Goal: Transaction & Acquisition: Purchase product/service

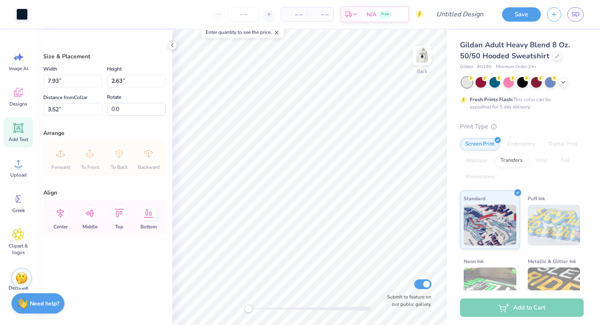
click at [18, 128] on icon at bounding box center [18, 128] width 10 height 10
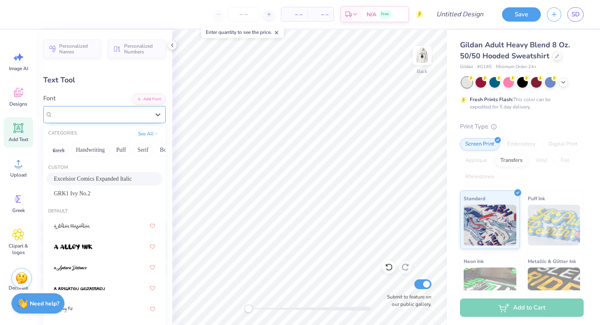
click at [134, 116] on div "Excelsior Comics Expanded Italic" at bounding box center [101, 114] width 99 height 13
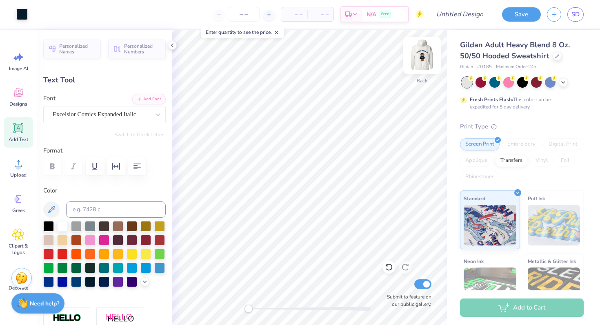
click at [422, 55] on img at bounding box center [422, 55] width 33 height 33
click at [144, 112] on div "GRK1 Ivy No.2" at bounding box center [101, 114] width 99 height 13
click at [144, 112] on div "GRK1 Ivy No.2" at bounding box center [101, 114] width 97 height 9
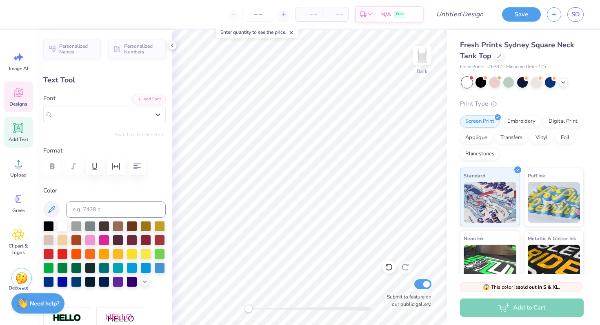
click at [10, 101] on span "Designs" at bounding box center [18, 104] width 18 height 7
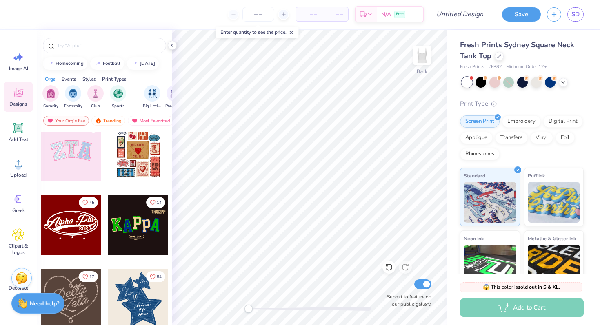
scroll to position [83, 0]
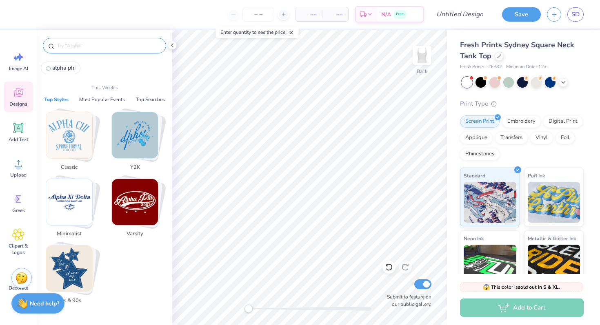
click at [69, 46] on input "text" at bounding box center [108, 46] width 105 height 8
click at [64, 63] on button "alpha phi" at bounding box center [61, 68] width 40 height 13
type input "alpha phi"
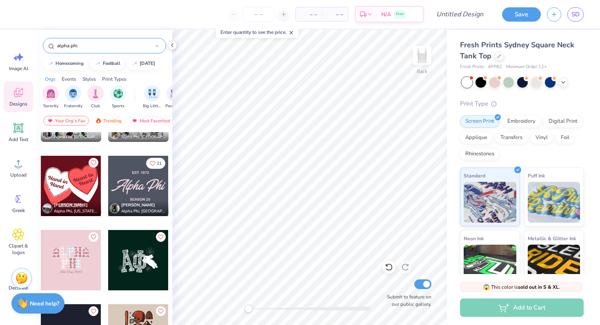
scroll to position [1067, 0]
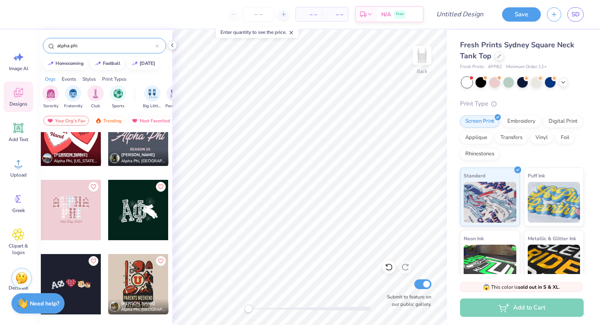
click at [80, 203] on div at bounding box center [71, 210] width 60 height 60
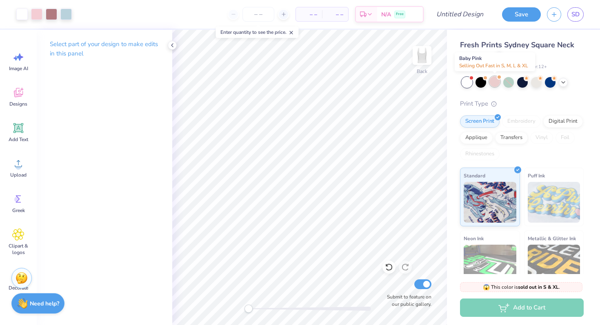
click at [495, 80] on div at bounding box center [495, 81] width 11 height 11
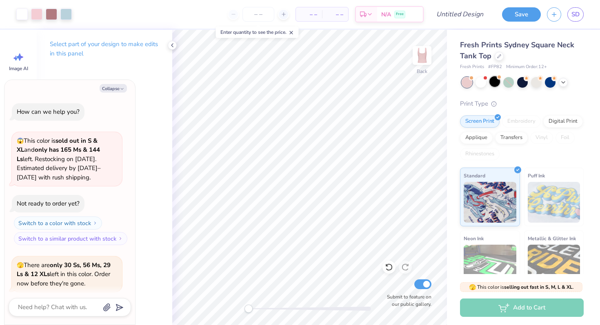
scroll to position [63, 0]
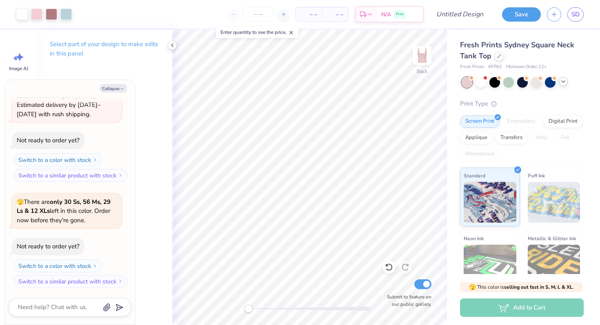
click at [565, 80] on icon at bounding box center [563, 81] width 7 height 7
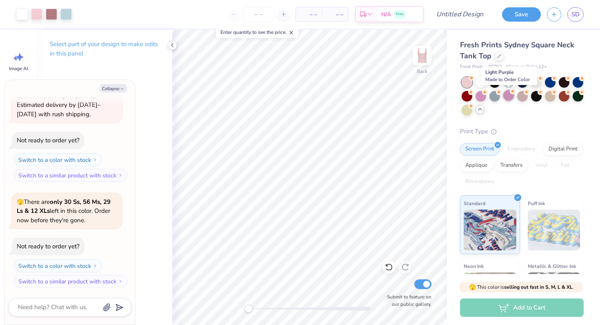
click at [510, 98] on div at bounding box center [508, 95] width 11 height 11
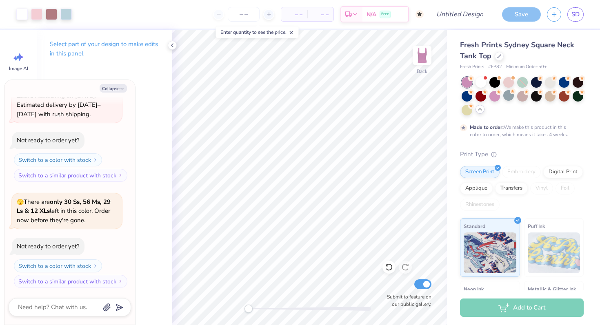
scroll to position [131, 0]
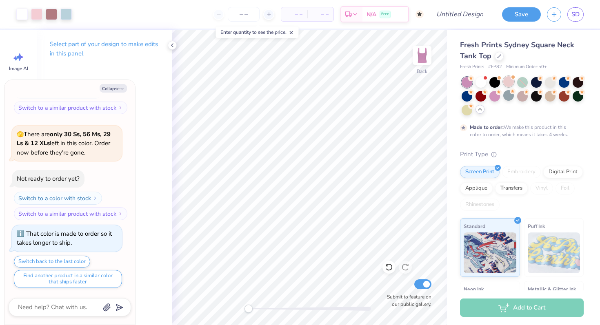
click at [508, 83] on div at bounding box center [508, 81] width 11 height 11
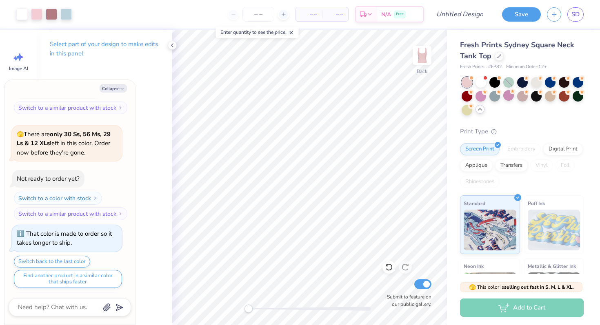
scroll to position [278, 0]
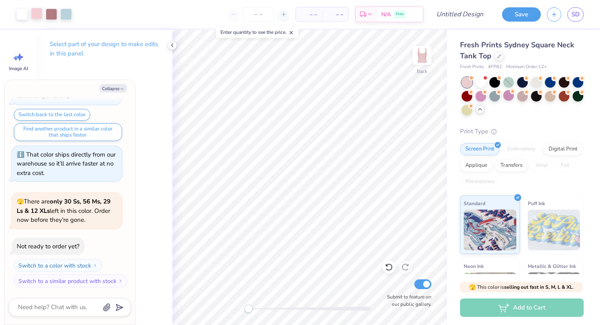
click at [38, 18] on div at bounding box center [36, 13] width 11 height 11
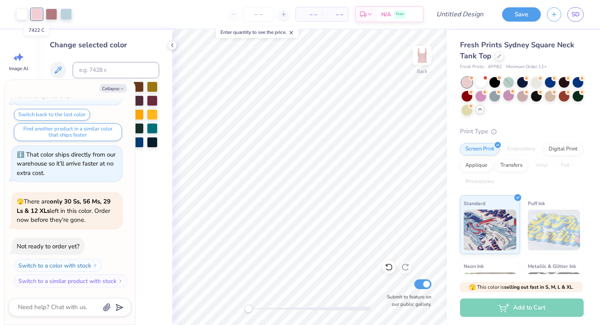
click at [38, 18] on div at bounding box center [36, 14] width 11 height 11
click at [120, 87] on button "Collapse" at bounding box center [113, 88] width 27 height 9
type textarea "x"
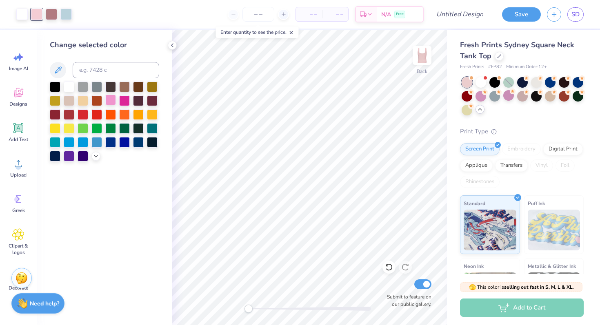
click at [110, 100] on div at bounding box center [110, 100] width 11 height 11
click at [102, 118] on div at bounding box center [96, 114] width 11 height 11
click at [110, 132] on div at bounding box center [110, 128] width 11 height 11
click at [96, 103] on div at bounding box center [96, 100] width 11 height 11
click at [70, 88] on div at bounding box center [69, 86] width 11 height 11
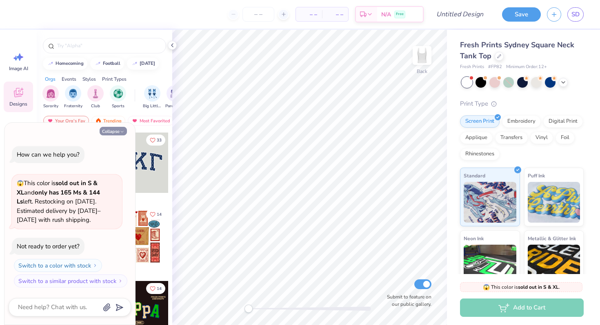
click at [112, 131] on button "Collapse" at bounding box center [113, 131] width 27 height 9
type textarea "x"
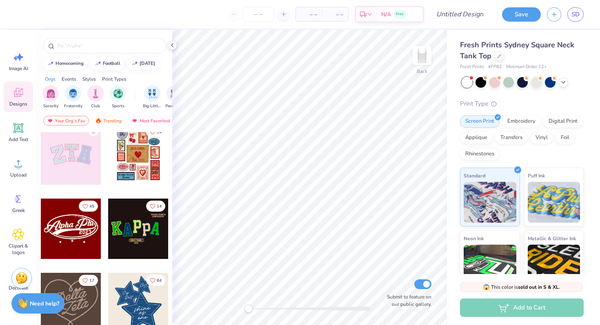
scroll to position [83, 0]
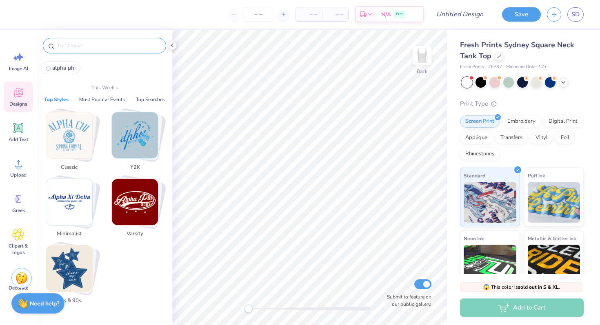
click at [68, 45] on input "text" at bounding box center [108, 46] width 105 height 8
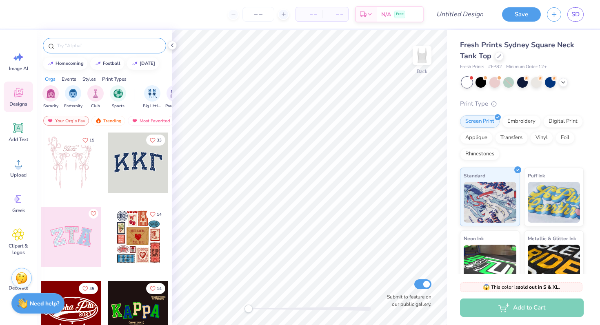
click at [60, 51] on div at bounding box center [104, 46] width 123 height 16
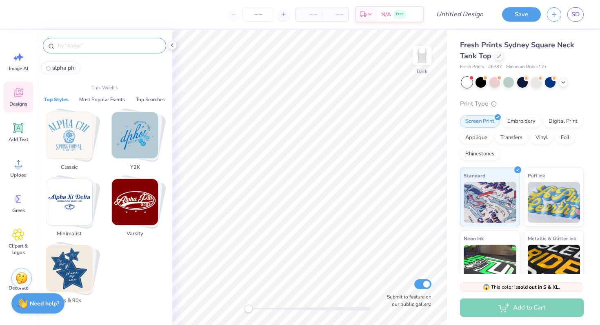
click at [73, 47] on input "text" at bounding box center [108, 46] width 105 height 8
click at [71, 65] on span "alpha phi" at bounding box center [63, 68] width 23 height 8
type input "alpha phi"
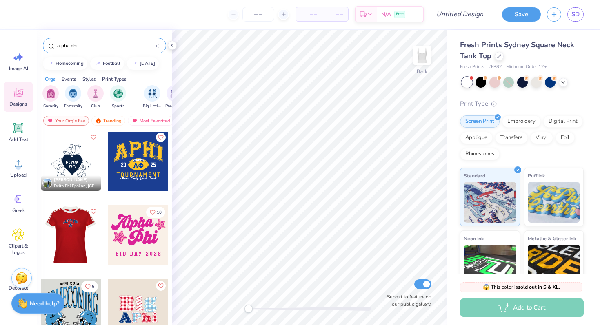
scroll to position [83, 0]
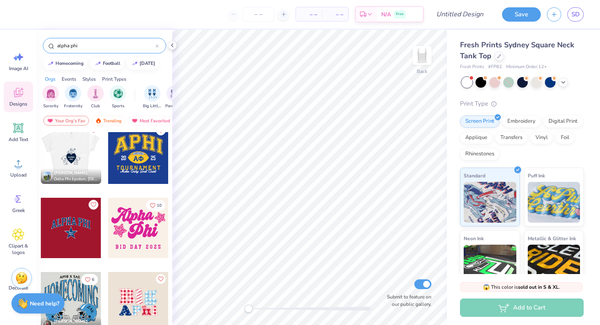
click at [41, 145] on div at bounding box center [10, 154] width 60 height 60
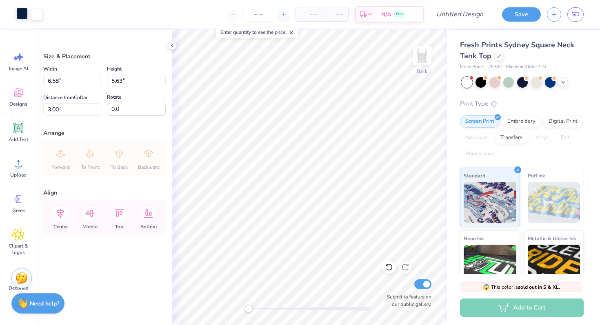
click at [25, 14] on div at bounding box center [21, 13] width 11 height 11
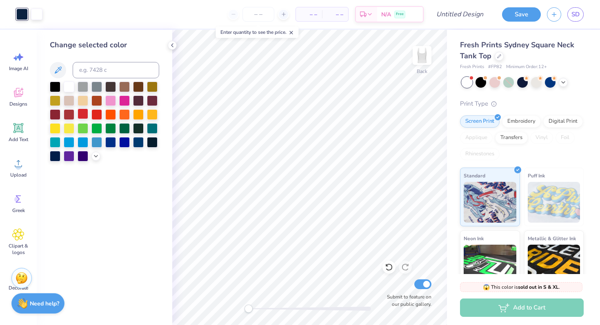
click at [85, 115] on div at bounding box center [83, 114] width 11 height 11
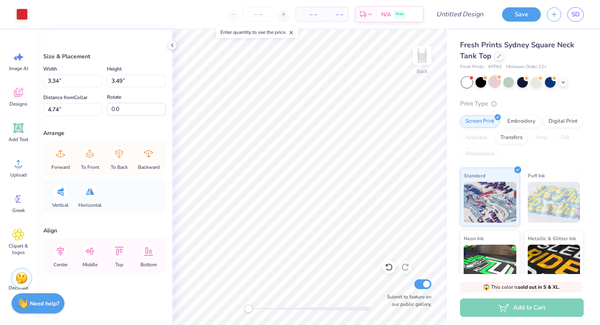
click at [494, 82] on div at bounding box center [495, 81] width 11 height 11
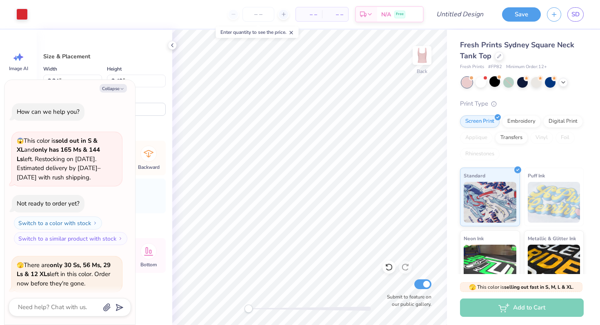
scroll to position [63, 0]
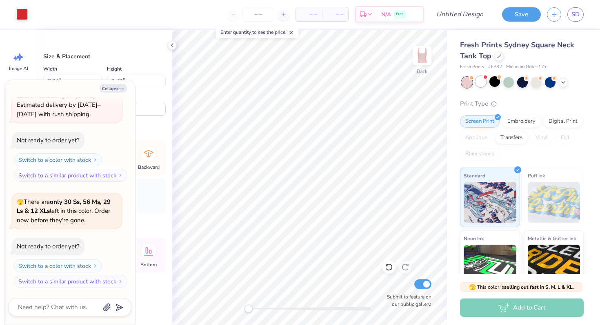
click at [478, 84] on div at bounding box center [481, 81] width 11 height 11
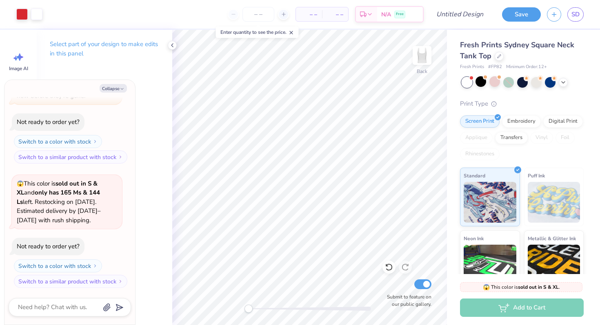
click at [516, 312] on div "Add to Cart" at bounding box center [522, 308] width 124 height 18
click at [118, 82] on div "Collapse How can we help you? 😱 This color is sold out in S & XL and only has 1…" at bounding box center [69, 202] width 131 height 245
click at [118, 92] on button "Collapse" at bounding box center [113, 88] width 27 height 9
type textarea "x"
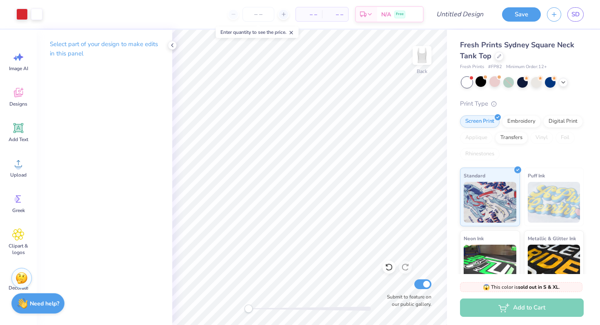
click at [150, 45] on p "Select part of your design to make edits in this panel" at bounding box center [104, 49] width 109 height 19
click at [428, 283] on input "Submit to feature on our public gallery." at bounding box center [422, 285] width 17 height 10
checkbox input "false"
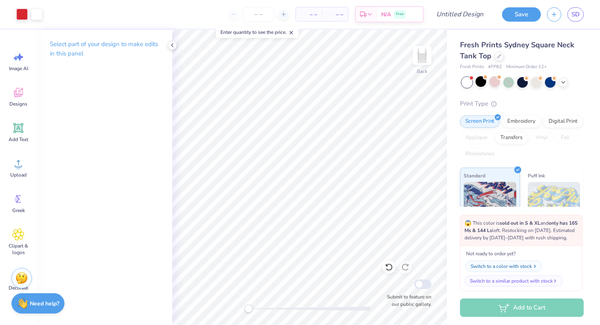
click at [506, 270] on div "Switch to a color with stock" at bounding box center [501, 266] width 61 height 7
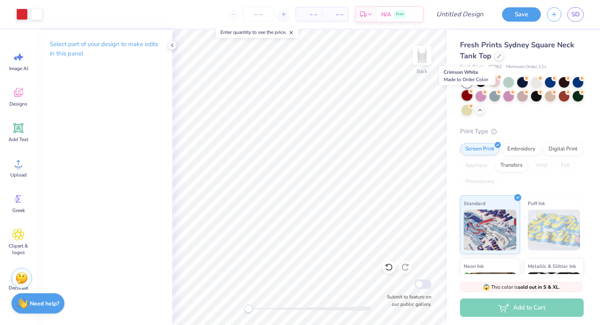
click at [471, 95] on div at bounding box center [467, 95] width 11 height 11
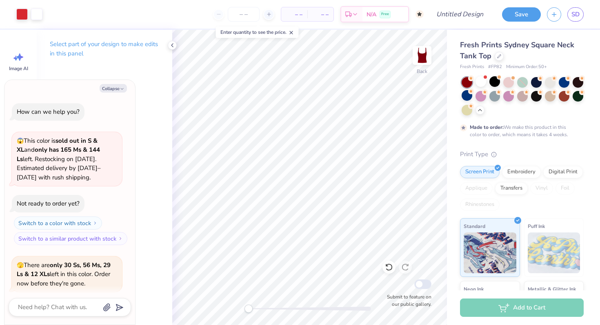
scroll to position [256, 0]
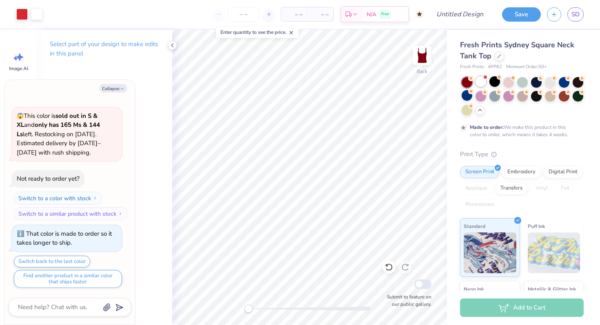
click at [482, 83] on div at bounding box center [481, 81] width 11 height 11
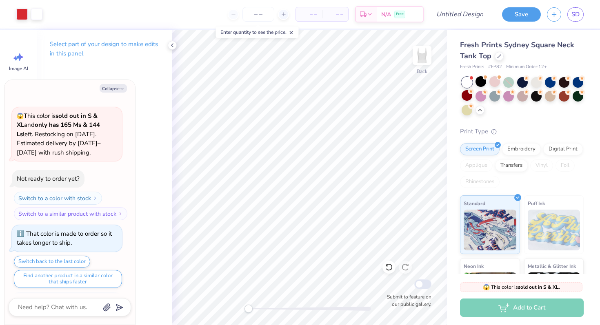
scroll to position [421, 0]
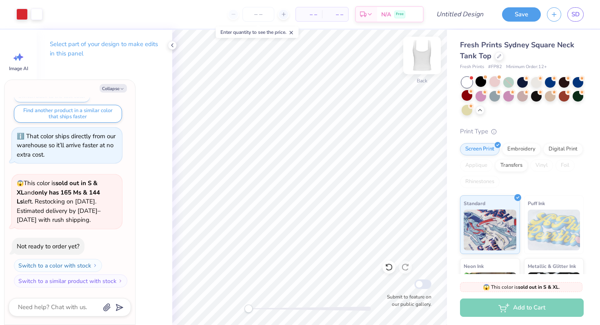
click at [431, 54] on img at bounding box center [422, 55] width 33 height 33
click at [38, 15] on div at bounding box center [36, 13] width 11 height 11
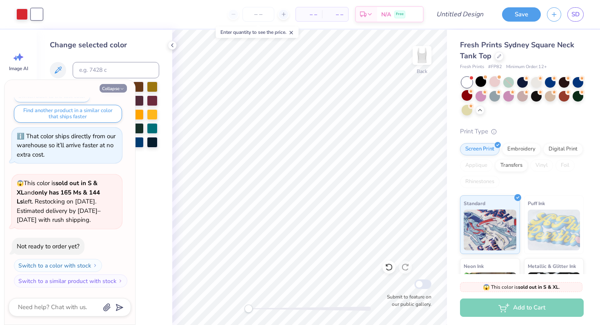
click at [110, 87] on button "Collapse" at bounding box center [113, 88] width 27 height 9
type textarea "x"
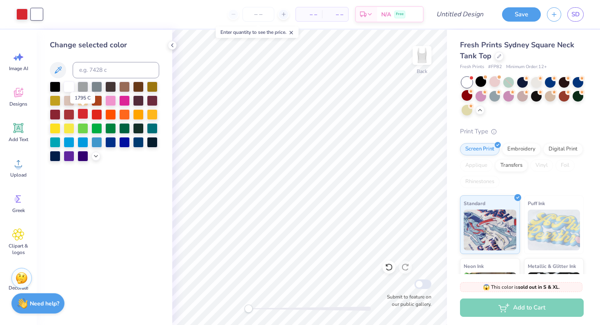
click at [85, 113] on div at bounding box center [83, 114] width 11 height 11
click at [9, 8] on div "Art colors" at bounding box center [14, 14] width 28 height 29
click at [9, 12] on div "Art colors" at bounding box center [14, 14] width 28 height 29
click at [41, 11] on div "– – Per Item – – Total Est. Delivery N/A Free" at bounding box center [229, 14] width 390 height 29
click at [33, 11] on div "Art colors – – Per Item – – Total Est. Delivery N/A Free Design Title Save SD" at bounding box center [300, 14] width 600 height 29
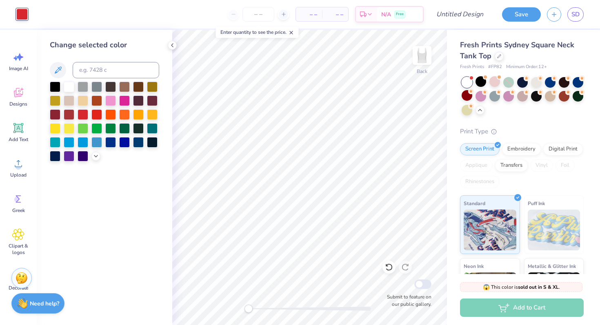
click at [9, 11] on div "Art colors" at bounding box center [14, 14] width 28 height 29
click at [7, 16] on div "Art colors" at bounding box center [14, 14] width 28 height 29
click at [62, 46] on div "Change selected color" at bounding box center [104, 45] width 109 height 11
click at [60, 81] on div at bounding box center [55, 86] width 11 height 11
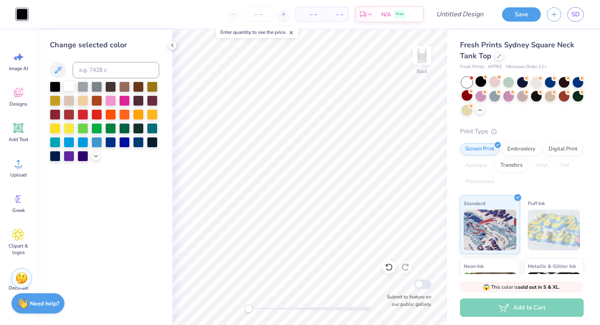
click at [71, 86] on div at bounding box center [69, 86] width 11 height 11
click at [71, 97] on div at bounding box center [69, 100] width 11 height 11
click at [83, 120] on div at bounding box center [104, 122] width 109 height 80
click at [83, 116] on div at bounding box center [83, 114] width 11 height 11
click at [68, 89] on div at bounding box center [69, 86] width 11 height 11
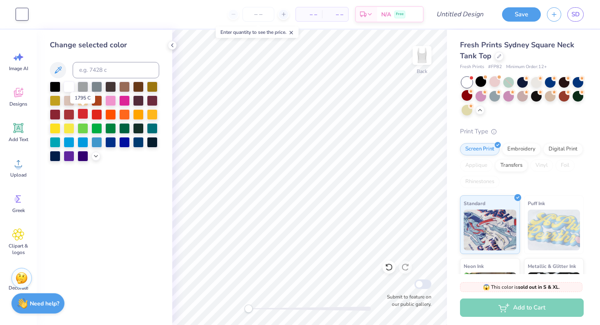
click at [86, 113] on div at bounding box center [83, 114] width 11 height 11
click at [34, 11] on div "– – Per Item – – Total Est. Delivery N/A Free" at bounding box center [229, 14] width 390 height 29
click at [10, 11] on div "Art colors" at bounding box center [14, 14] width 28 height 29
click at [69, 88] on div at bounding box center [69, 86] width 11 height 11
click at [38, 22] on div "– – Per Item – – Total Est. Delivery N/A Free" at bounding box center [229, 14] width 390 height 29
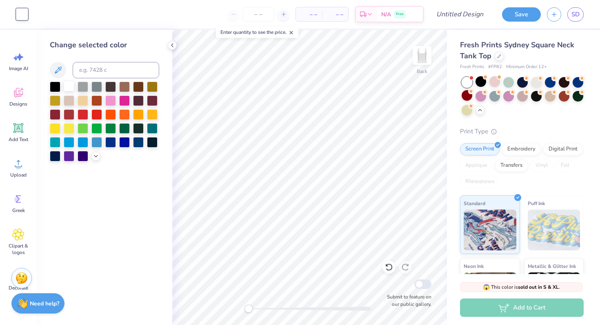
click at [73, 87] on div at bounding box center [69, 86] width 11 height 11
click at [80, 102] on div at bounding box center [83, 100] width 11 height 11
click at [88, 117] on div at bounding box center [83, 114] width 11 height 11
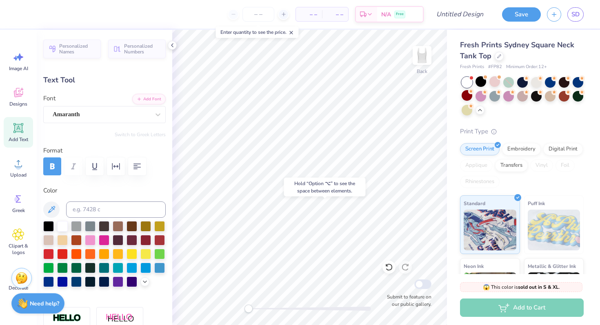
type input "0.32"
type input "-8.5"
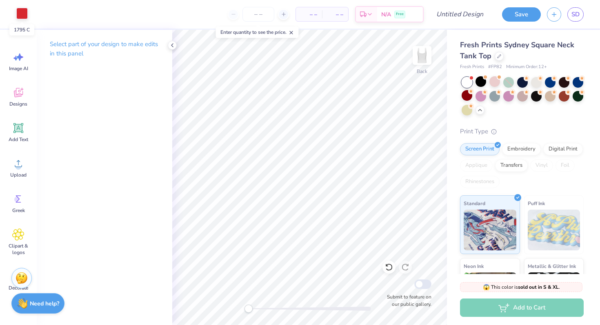
click at [22, 12] on div at bounding box center [21, 13] width 11 height 11
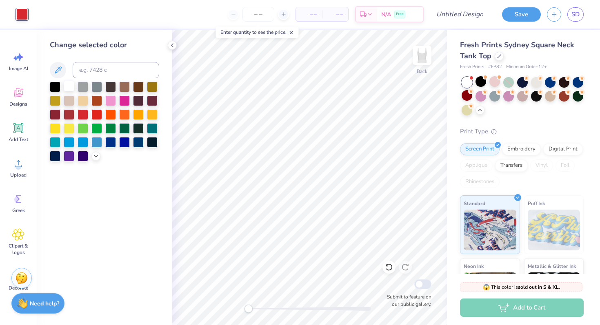
click at [69, 85] on div at bounding box center [69, 86] width 11 height 11
click at [99, 114] on div at bounding box center [96, 114] width 11 height 11
click at [84, 110] on div at bounding box center [83, 114] width 11 height 11
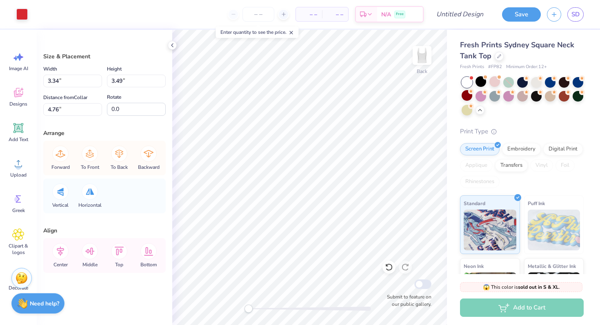
click at [31, 14] on div "Art colors – – Per Item – – Total Est. Delivery N/A Free Design Title Save SD" at bounding box center [300, 14] width 600 height 29
click at [11, 13] on div "Art colors" at bounding box center [14, 14] width 28 height 29
click at [22, 137] on span "Add Text" at bounding box center [19, 139] width 20 height 7
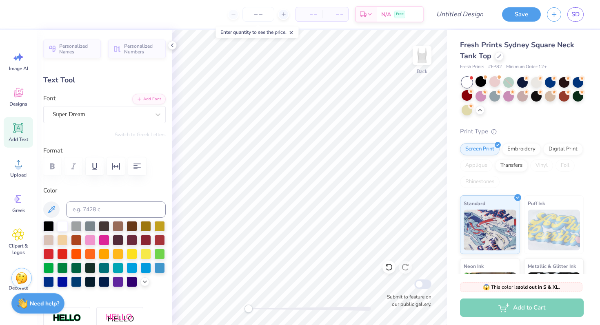
click at [13, 17] on div at bounding box center [8, 14] width 16 height 29
click at [18, 18] on div "– – Per Item – – Total Est. Delivery N/A Free Design Title Save SD" at bounding box center [300, 14] width 600 height 29
click at [37, 16] on div at bounding box center [36, 13] width 11 height 11
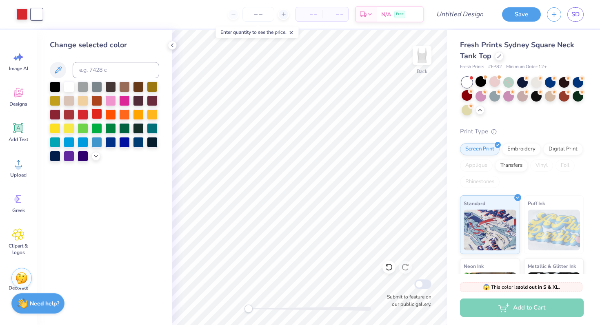
click at [97, 112] on div at bounding box center [96, 114] width 11 height 11
click at [88, 113] on div at bounding box center [83, 114] width 11 height 11
click at [18, 9] on div at bounding box center [21, 14] width 11 height 11
click at [98, 117] on div at bounding box center [96, 114] width 11 height 11
click at [108, 109] on div at bounding box center [110, 114] width 11 height 11
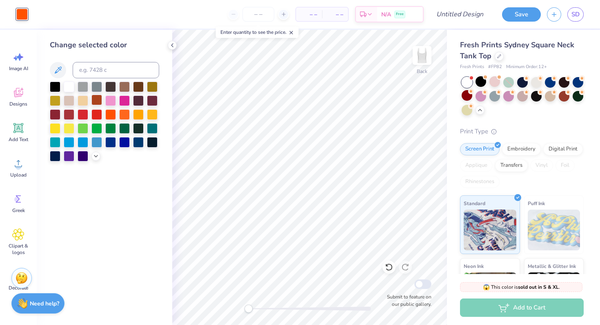
click at [100, 97] on div at bounding box center [96, 100] width 11 height 11
click at [86, 110] on div at bounding box center [83, 114] width 11 height 11
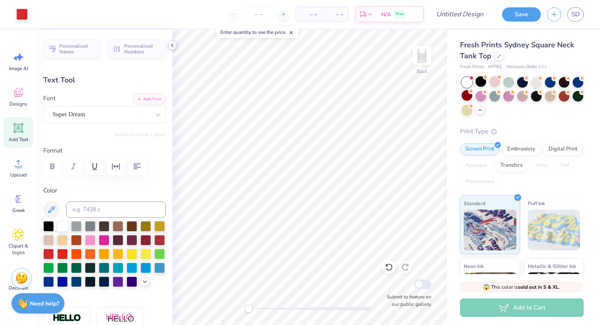
click at [174, 45] on icon at bounding box center [172, 45] width 7 height 7
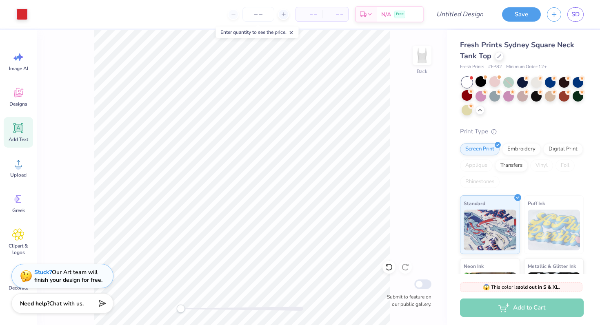
click at [69, 42] on div "Back Submit to feature on our public gallery." at bounding box center [242, 178] width 410 height 296
click at [24, 124] on div "Add Text" at bounding box center [18, 132] width 29 height 31
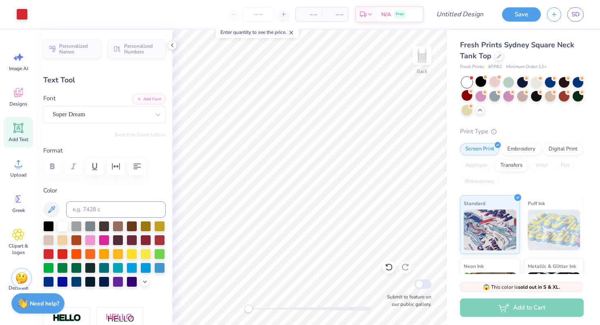
click at [513, 116] on div "Fresh Prints Sydney Square Neck Tank Top Fresh Prints # FP82 Minimum Order: 12 …" at bounding box center [522, 210] width 124 height 341
click at [513, 124] on div "Fresh Prints Sydney Square Neck Tank Top Fresh Prints # FP82 Minimum Order: 12 …" at bounding box center [522, 210] width 124 height 341
click at [21, 100] on div "Designs" at bounding box center [18, 97] width 29 height 31
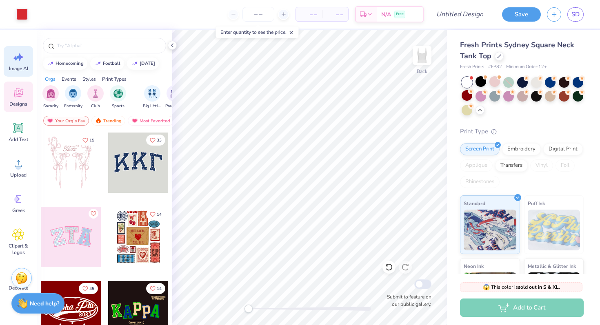
click at [21, 63] on div "Image AI" at bounding box center [18, 61] width 29 height 31
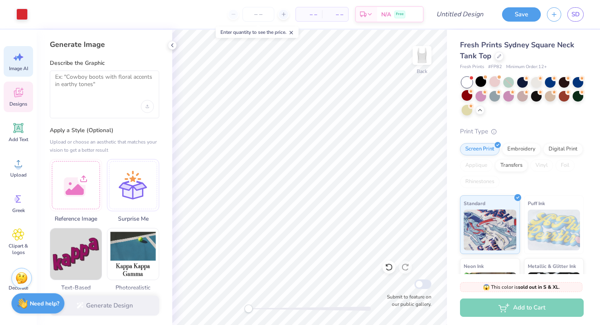
click at [19, 92] on icon at bounding box center [18, 93] width 12 height 12
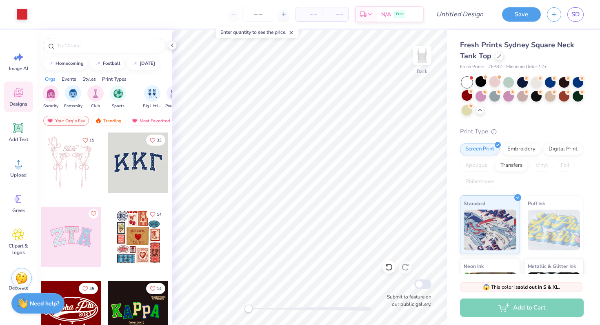
click at [533, 310] on div "Add to Cart" at bounding box center [522, 308] width 124 height 18
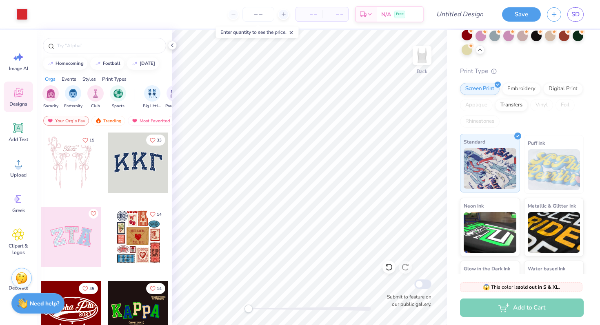
scroll to position [106, 0]
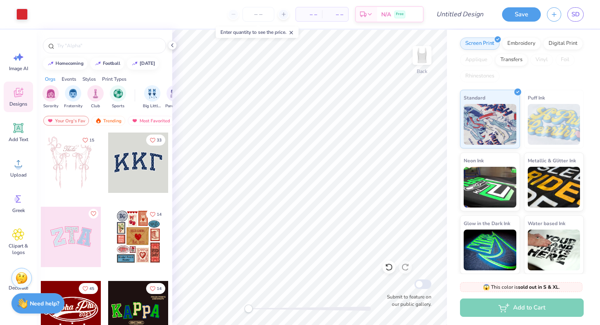
click at [514, 307] on div "Add to Cart" at bounding box center [522, 308] width 124 height 18
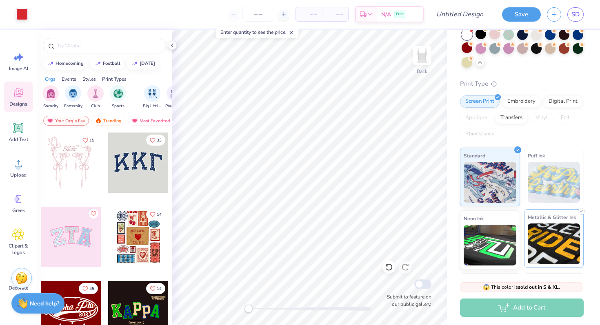
scroll to position [42, 0]
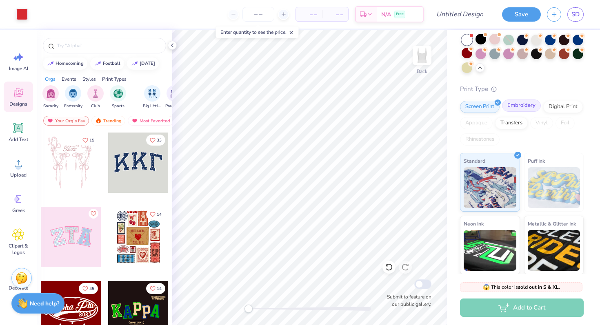
click at [510, 108] on div "Embroidery" at bounding box center [521, 106] width 39 height 12
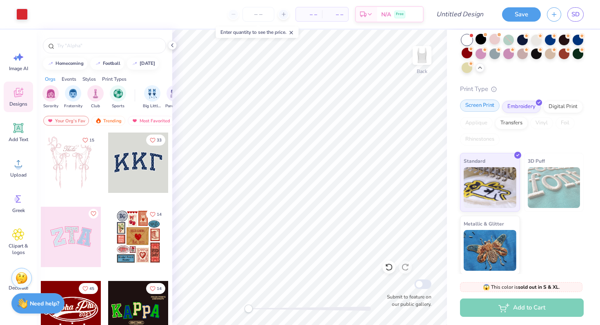
click at [481, 104] on div "Screen Print" at bounding box center [480, 106] width 40 height 12
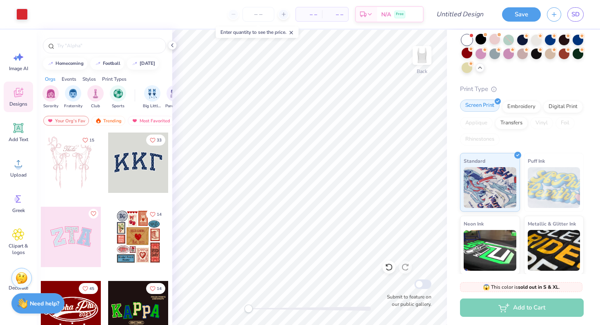
scroll to position [0, 0]
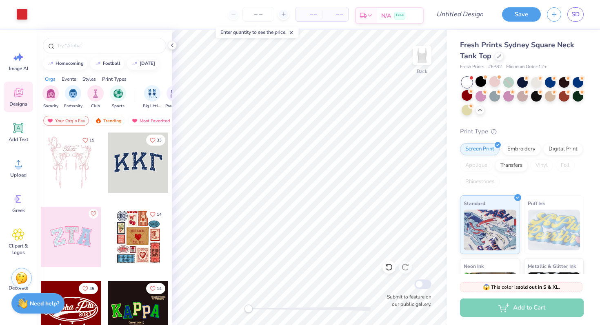
click at [380, 17] on div "N/A Free" at bounding box center [400, 15] width 46 height 15
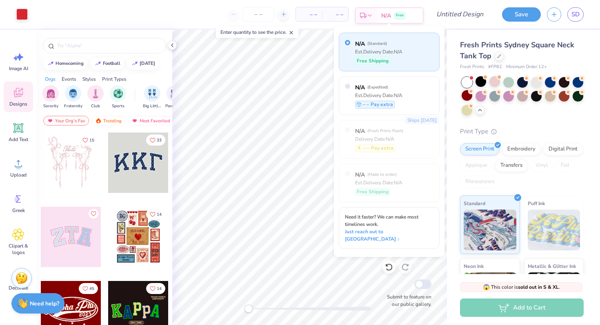
click at [378, 16] on div "N/A Free" at bounding box center [400, 15] width 46 height 15
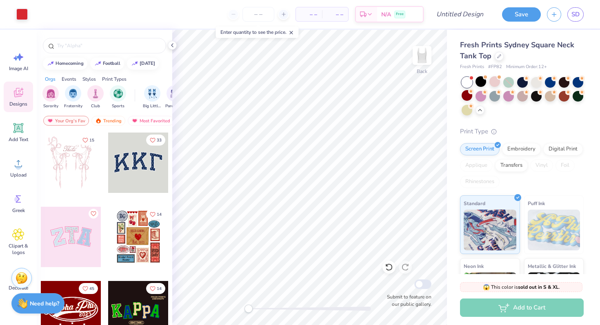
click at [169, 51] on div at bounding box center [105, 44] width 136 height 28
click at [170, 48] on icon at bounding box center [172, 45] width 7 height 7
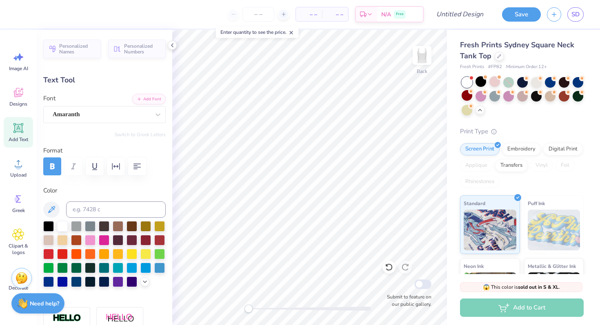
type input "0.0"
click at [20, 11] on div at bounding box center [21, 13] width 11 height 11
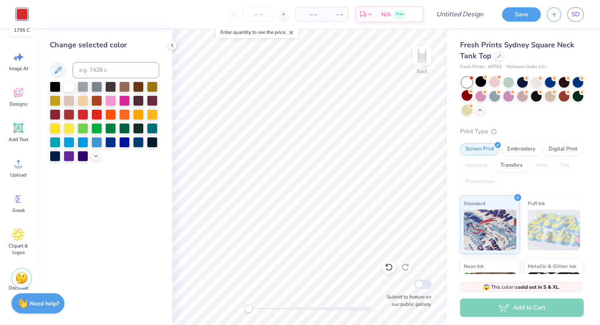
click at [20, 12] on div at bounding box center [21, 14] width 11 height 11
click at [96, 118] on div at bounding box center [96, 114] width 11 height 11
click at [74, 91] on div at bounding box center [69, 86] width 11 height 11
click at [85, 113] on div at bounding box center [83, 114] width 11 height 11
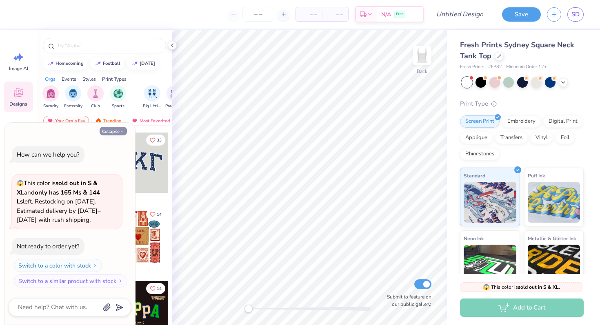
click at [116, 130] on button "Collapse" at bounding box center [113, 131] width 27 height 9
type textarea "x"
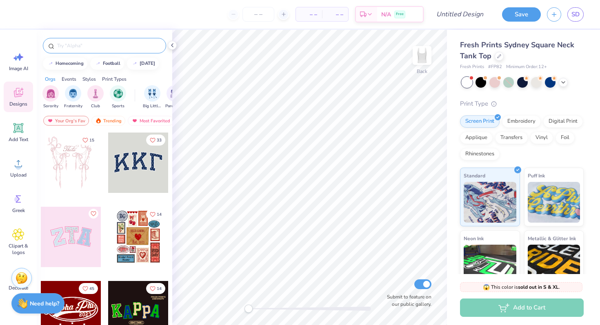
click at [63, 45] on input "text" at bounding box center [108, 46] width 105 height 8
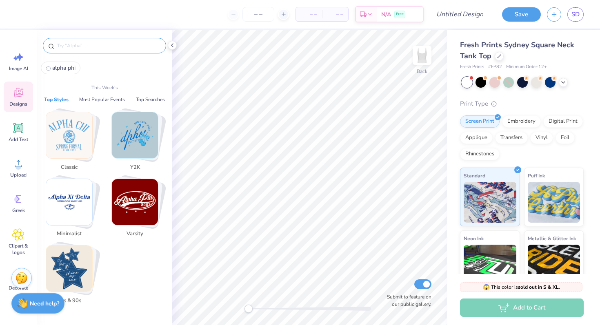
click at [67, 66] on span "alpha phi" at bounding box center [63, 68] width 23 height 8
type input "alpha phi"
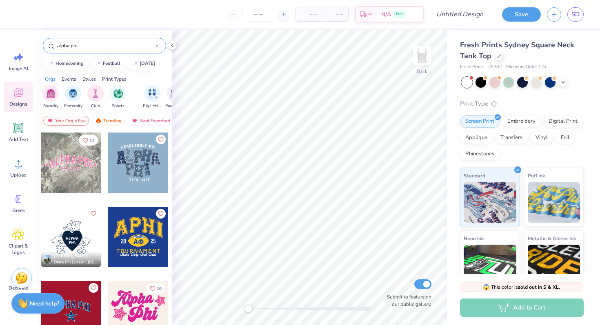
scroll to position [79, 0]
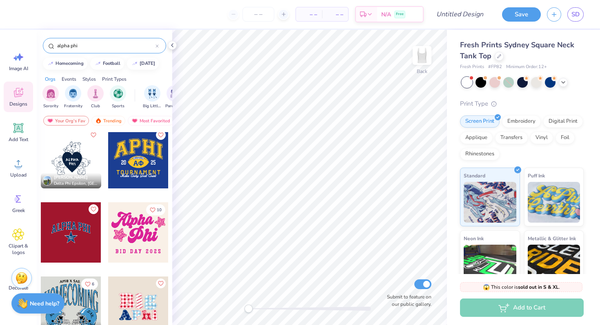
click at [80, 147] on div at bounding box center [71, 158] width 60 height 60
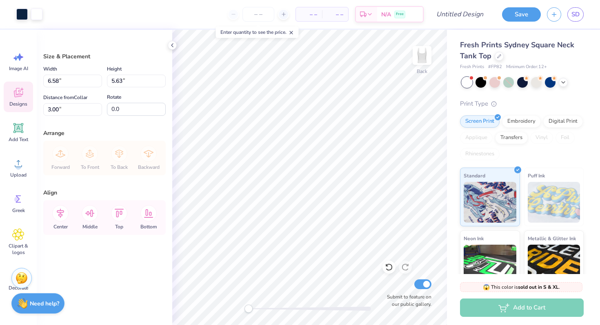
click at [22, 98] on icon at bounding box center [18, 93] width 12 height 12
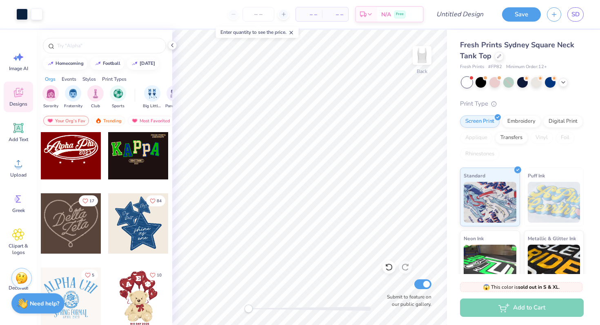
scroll to position [186, 0]
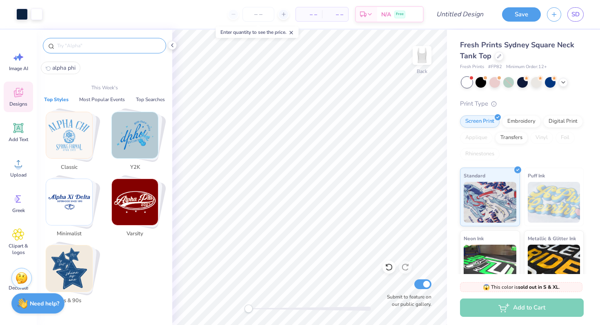
click at [60, 45] on input "text" at bounding box center [108, 46] width 105 height 8
click at [57, 71] on span "alpha phi" at bounding box center [63, 68] width 23 height 8
type input "alpha phi"
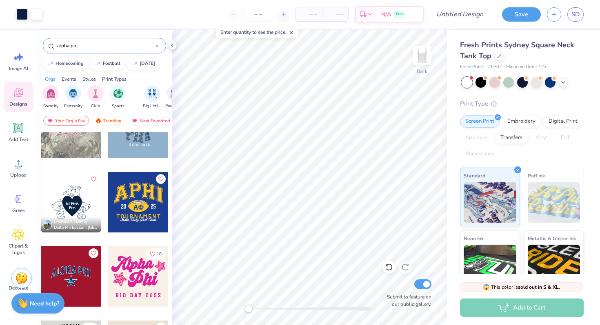
scroll to position [35, 0]
click at [93, 178] on icon "Like" at bounding box center [93, 179] width 6 height 6
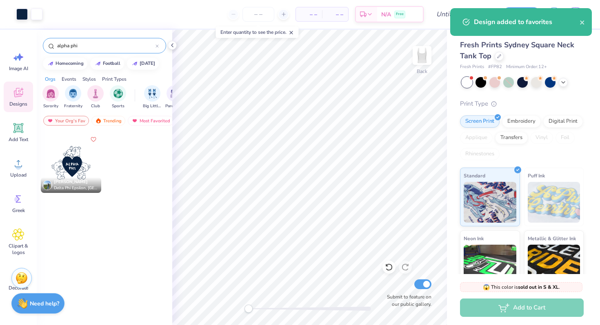
scroll to position [0, 0]
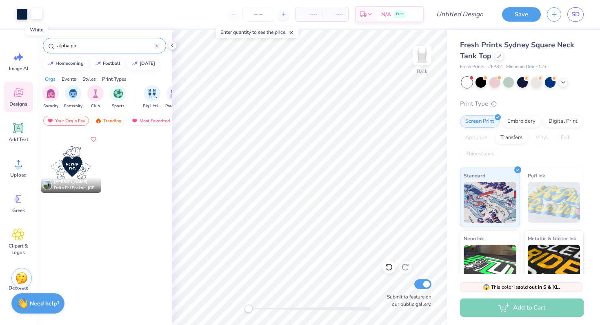
click at [38, 16] on div at bounding box center [36, 13] width 11 height 11
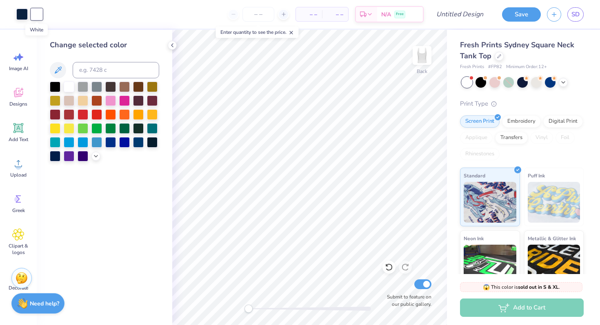
click at [38, 16] on div at bounding box center [36, 14] width 11 height 11
click at [566, 82] on div at bounding box center [563, 81] width 9 height 9
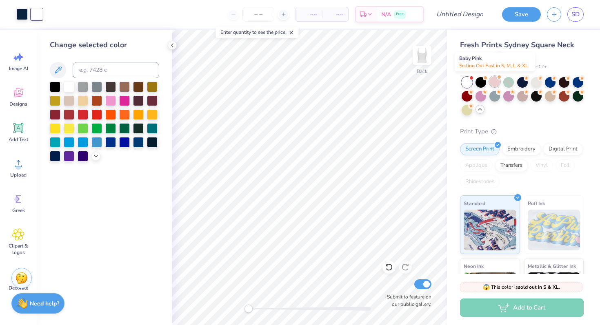
click at [497, 80] on div at bounding box center [495, 81] width 11 height 11
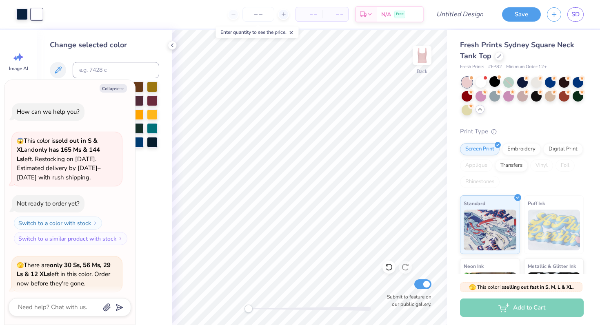
scroll to position [63, 0]
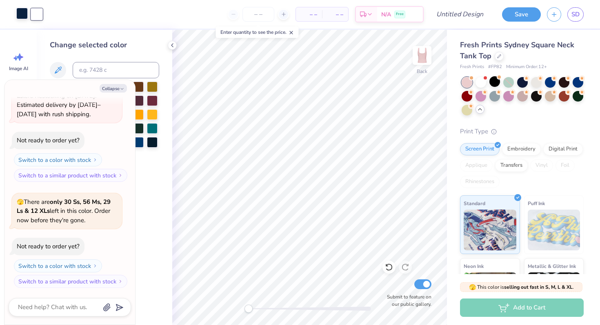
click at [22, 17] on div at bounding box center [21, 13] width 11 height 11
click at [22, 17] on div at bounding box center [21, 14] width 11 height 11
click at [124, 88] on icon "button" at bounding box center [122, 89] width 5 height 5
type textarea "x"
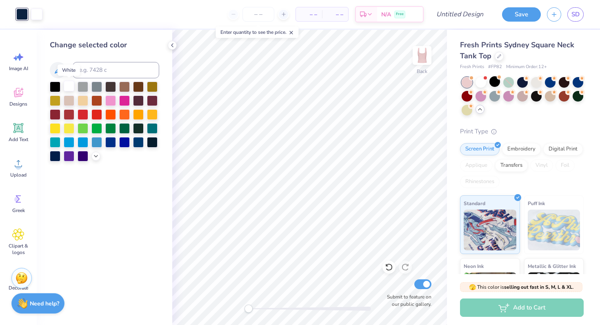
click at [71, 89] on div at bounding box center [69, 86] width 11 height 11
click at [39, 17] on div "– – Per Item – – Total Est. Delivery N/A Free" at bounding box center [229, 14] width 390 height 29
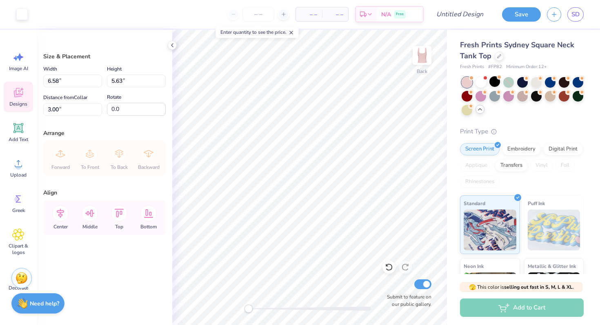
click at [17, 85] on div "Designs" at bounding box center [18, 97] width 29 height 31
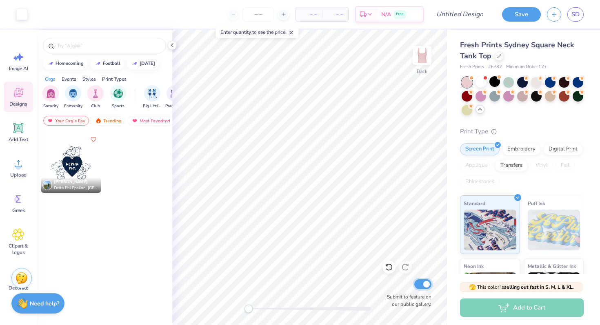
click at [424, 288] on input "Submit to feature on our public gallery." at bounding box center [422, 285] width 17 height 10
checkbox input "false"
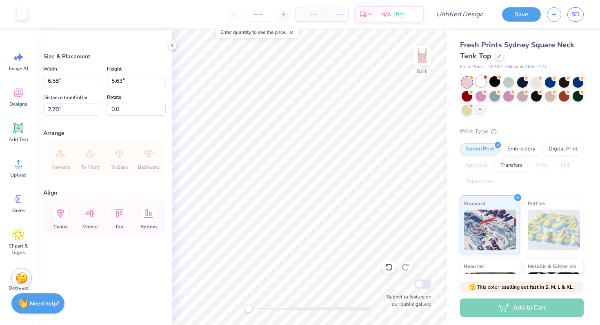
click at [480, 78] on div at bounding box center [481, 81] width 11 height 11
type input "2.69"
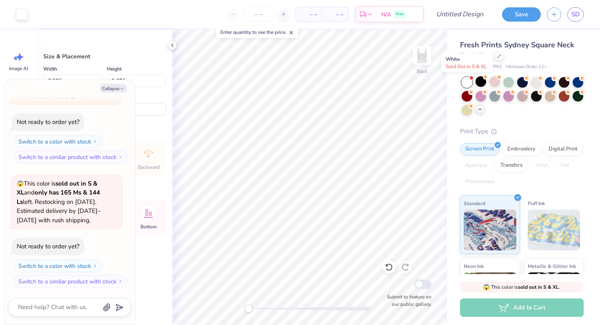
click at [467, 82] on div at bounding box center [467, 82] width 11 height 11
click at [495, 84] on div at bounding box center [495, 81] width 11 height 11
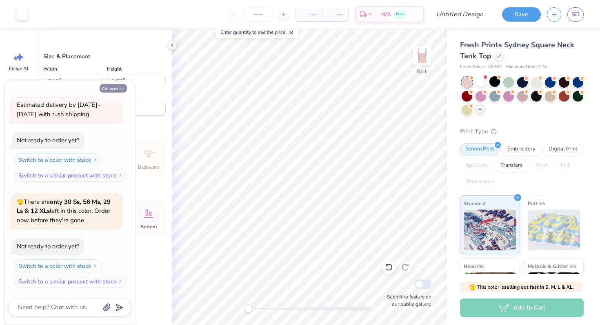
click at [120, 86] on button "Collapse" at bounding box center [113, 88] width 27 height 9
type textarea "x"
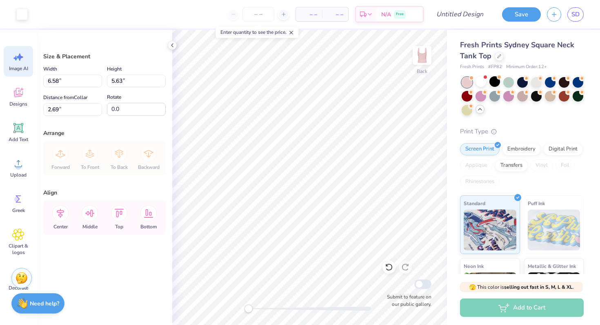
click at [25, 51] on div "Image AI" at bounding box center [18, 61] width 29 height 31
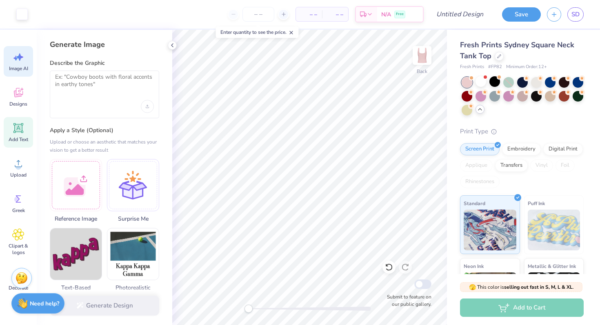
click at [21, 123] on icon at bounding box center [18, 128] width 12 height 12
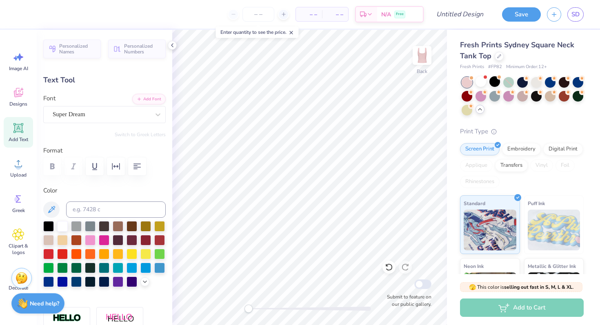
click at [24, 17] on div "– – Per Item – – Total Est. Delivery N/A Free" at bounding box center [222, 14] width 401 height 29
click at [175, 45] on icon at bounding box center [172, 45] width 7 height 7
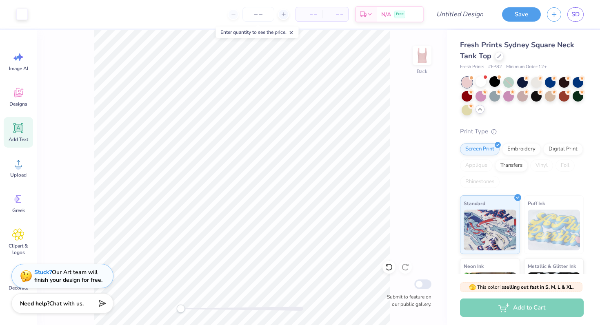
click at [397, 156] on div "Back Submit to feature on our public gallery." at bounding box center [242, 178] width 410 height 296
click at [21, 19] on div at bounding box center [21, 13] width 11 height 11
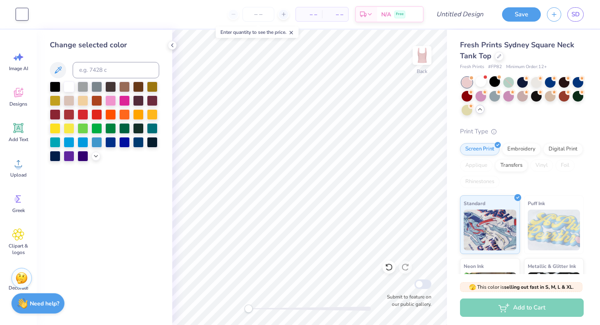
click at [104, 98] on div at bounding box center [104, 122] width 109 height 80
click at [108, 98] on div at bounding box center [110, 100] width 11 height 11
click at [74, 89] on div at bounding box center [69, 86] width 11 height 11
click at [23, 16] on div at bounding box center [21, 14] width 11 height 11
click at [19, 233] on icon at bounding box center [18, 234] width 5 height 5
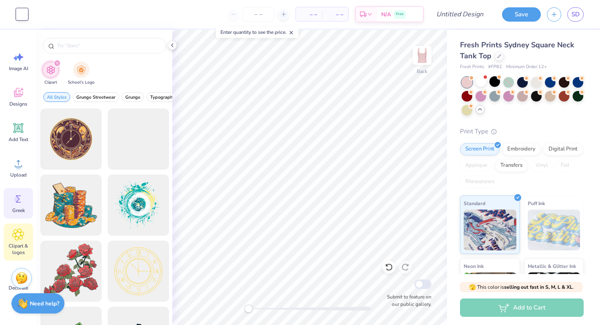
scroll to position [32, 0]
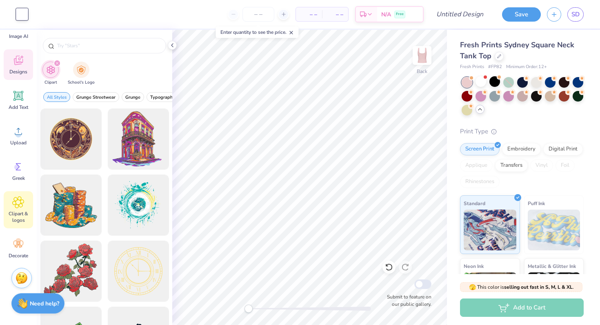
click at [18, 67] on div "Designs" at bounding box center [18, 64] width 29 height 31
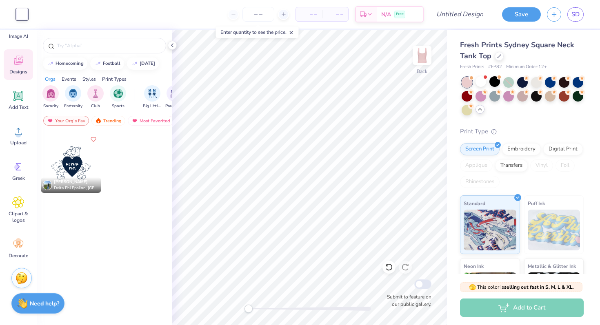
scroll to position [0, 0]
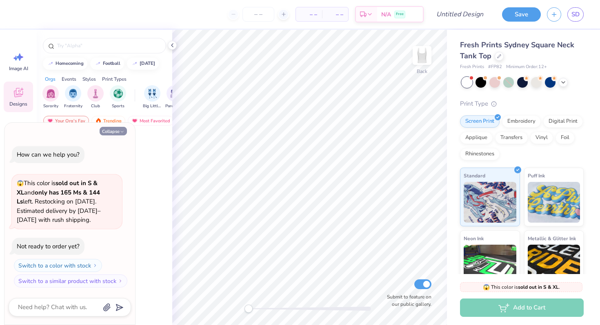
click at [122, 134] on icon "button" at bounding box center [122, 131] width 5 height 5
type textarea "x"
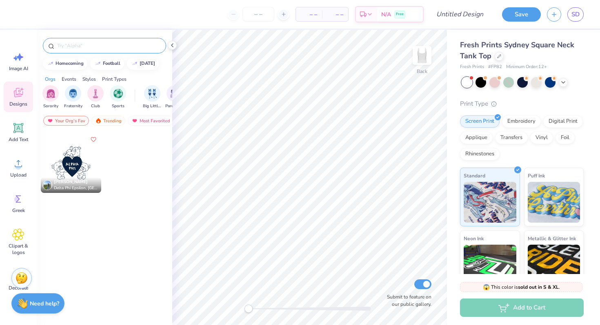
click at [67, 48] on input "text" at bounding box center [108, 46] width 105 height 8
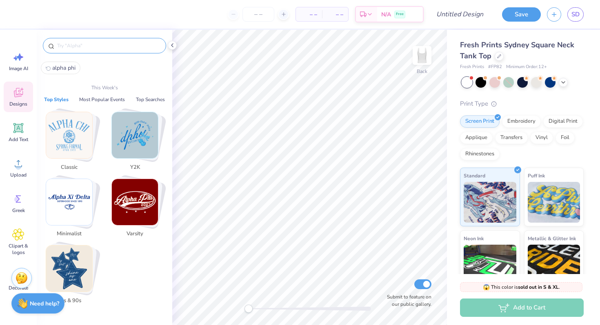
click at [59, 66] on span "alpha phi" at bounding box center [63, 68] width 23 height 8
type input "alpha phi"
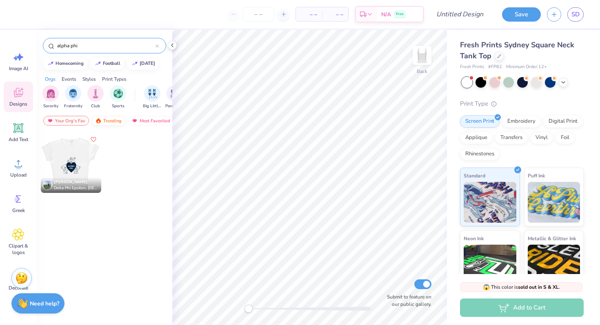
click at [114, 118] on div "Trending" at bounding box center [108, 121] width 34 height 10
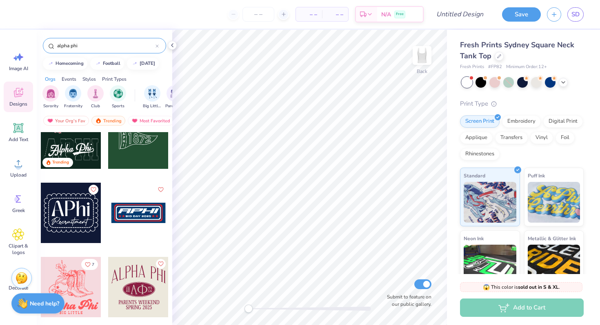
scroll to position [481, 0]
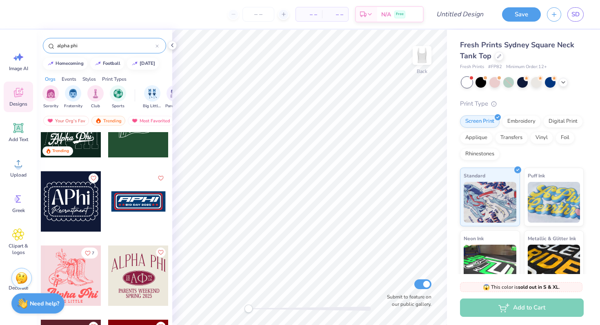
click at [67, 216] on div at bounding box center [71, 202] width 60 height 60
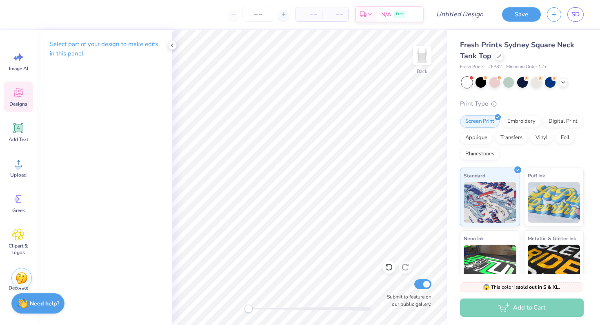
click at [19, 102] on span "Designs" at bounding box center [18, 104] width 18 height 7
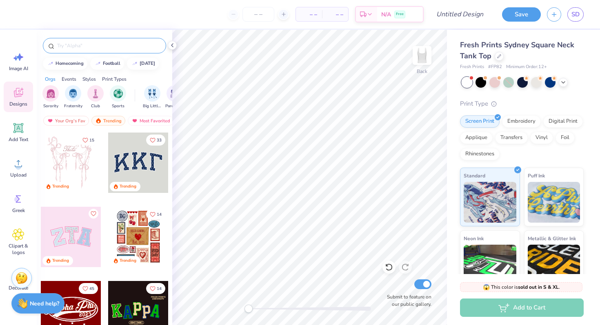
click at [73, 51] on div at bounding box center [104, 46] width 123 height 16
click at [66, 43] on input "text" at bounding box center [108, 46] width 105 height 8
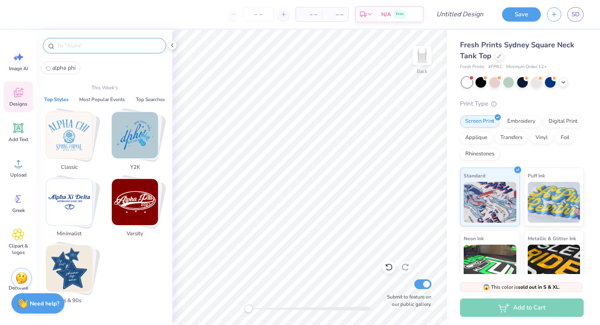
click at [59, 69] on span "alpha phi" at bounding box center [63, 68] width 23 height 8
type input "alpha phi"
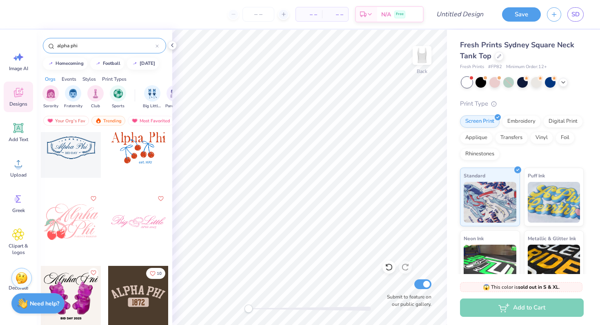
scroll to position [764, 0]
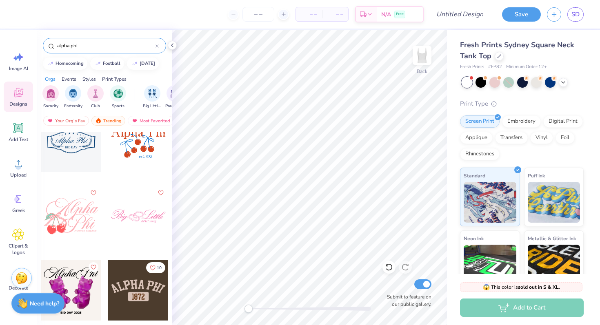
click at [145, 146] on div at bounding box center [138, 142] width 60 height 60
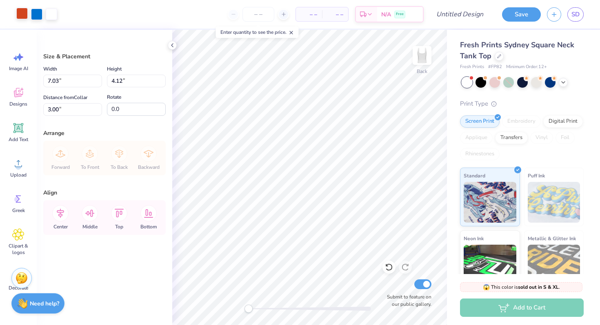
click at [22, 20] on div "Art colors" at bounding box center [28, 14] width 57 height 29
click at [37, 16] on div at bounding box center [36, 13] width 11 height 11
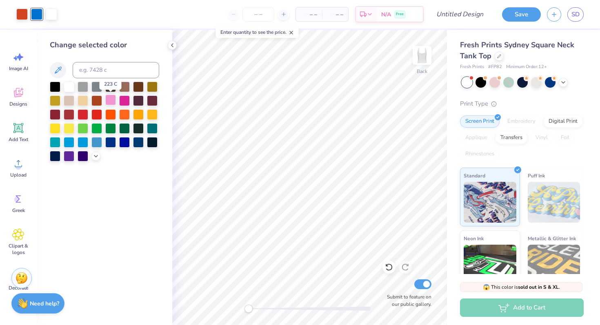
click at [109, 100] on div at bounding box center [110, 100] width 11 height 11
click at [25, 15] on div at bounding box center [21, 13] width 11 height 11
click at [116, 100] on div at bounding box center [110, 100] width 11 height 11
click at [99, 113] on div at bounding box center [96, 114] width 11 height 11
click at [134, 111] on div at bounding box center [138, 114] width 11 height 11
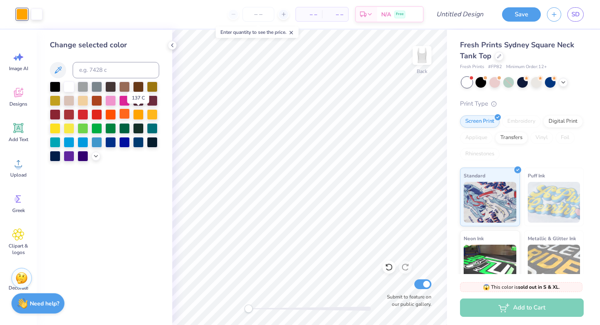
click at [125, 111] on div at bounding box center [124, 114] width 11 height 11
click at [25, 14] on div at bounding box center [21, 14] width 11 height 11
click at [38, 14] on div at bounding box center [36, 13] width 11 height 11
click at [25, 14] on div at bounding box center [21, 13] width 11 height 11
click at [112, 101] on div at bounding box center [110, 100] width 11 height 11
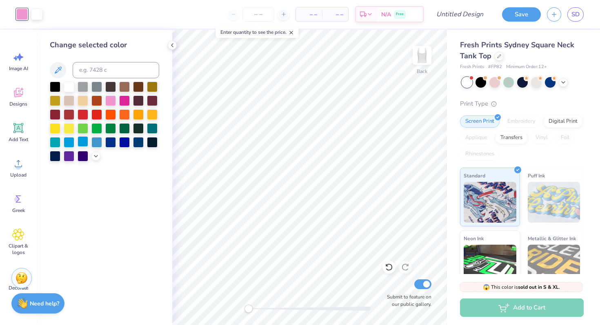
click at [88, 137] on div at bounding box center [83, 141] width 11 height 11
click at [109, 105] on div at bounding box center [110, 100] width 11 height 11
click at [495, 83] on div at bounding box center [495, 81] width 11 height 11
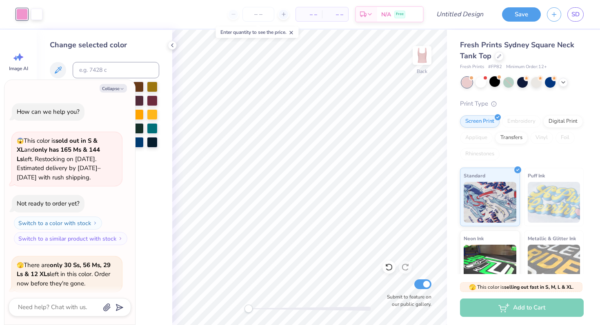
scroll to position [63, 0]
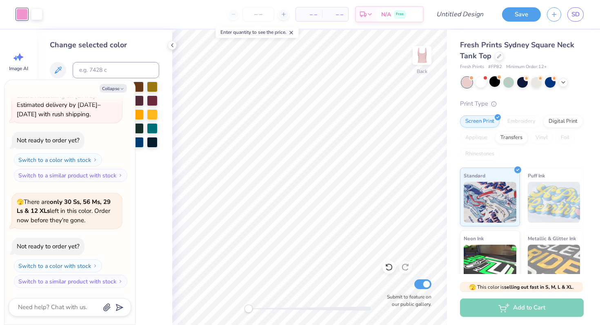
click at [25, 9] on div at bounding box center [21, 14] width 11 height 11
click at [110, 86] on button "Collapse" at bounding box center [113, 88] width 27 height 9
type textarea "x"
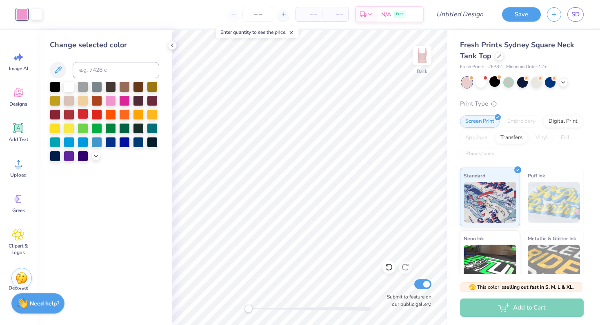
click at [87, 113] on div at bounding box center [83, 114] width 11 height 11
drag, startPoint x: 135, startPoint y: 101, endPoint x: 79, endPoint y: 49, distance: 76.3
click at [79, 49] on div "Change selected color" at bounding box center [104, 101] width 109 height 122
click at [133, 153] on div at bounding box center [104, 122] width 109 height 80
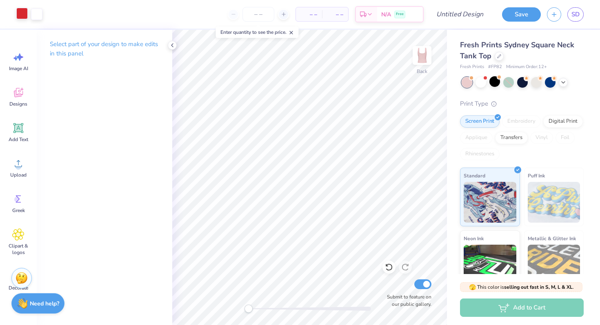
click at [19, 18] on div at bounding box center [21, 13] width 11 height 11
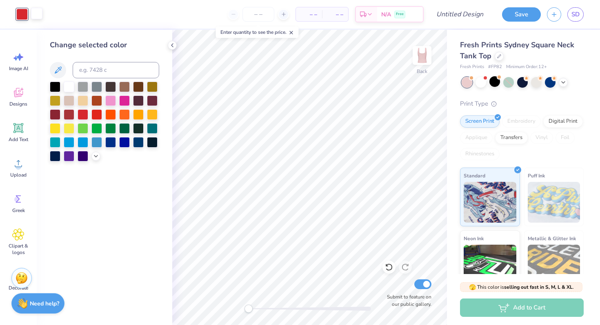
click at [35, 17] on div at bounding box center [36, 13] width 11 height 11
click at [62, 69] on icon at bounding box center [58, 70] width 10 height 10
click at [170, 145] on div "Change selected color" at bounding box center [105, 178] width 136 height 296
click at [25, 19] on div at bounding box center [21, 13] width 11 height 11
